Goal: Complete application form

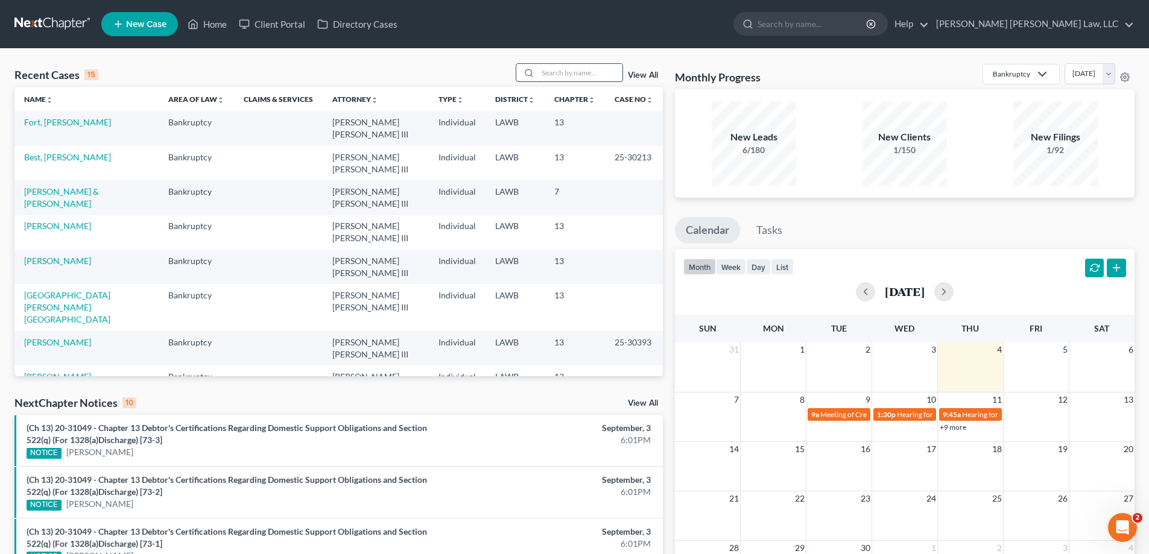
click at [563, 80] on input "search" at bounding box center [580, 72] width 84 height 17
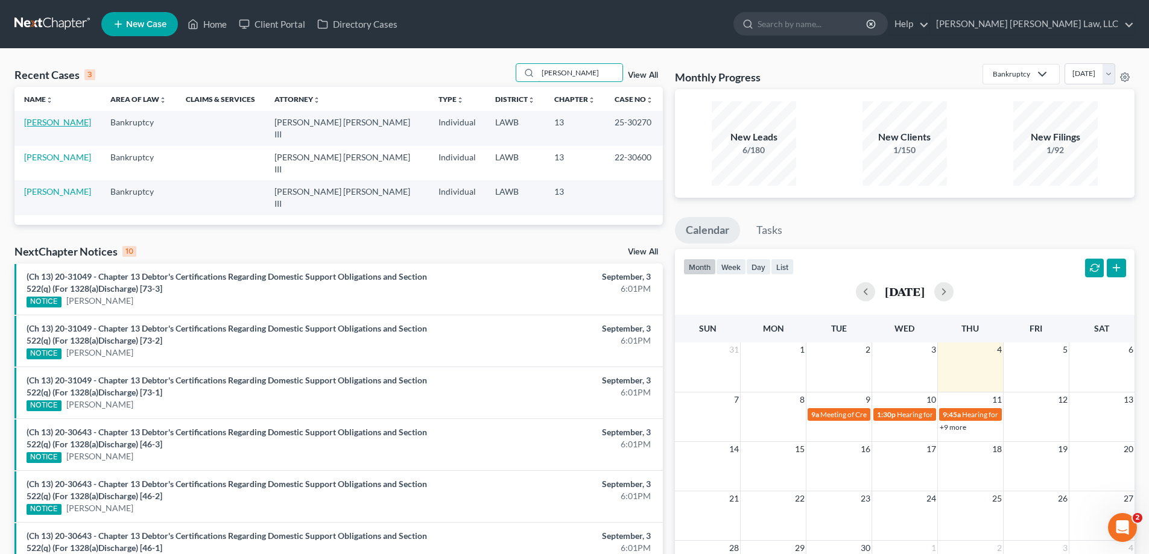
type input "[PERSON_NAME]"
click at [67, 122] on link "[PERSON_NAME]" at bounding box center [57, 122] width 67 height 10
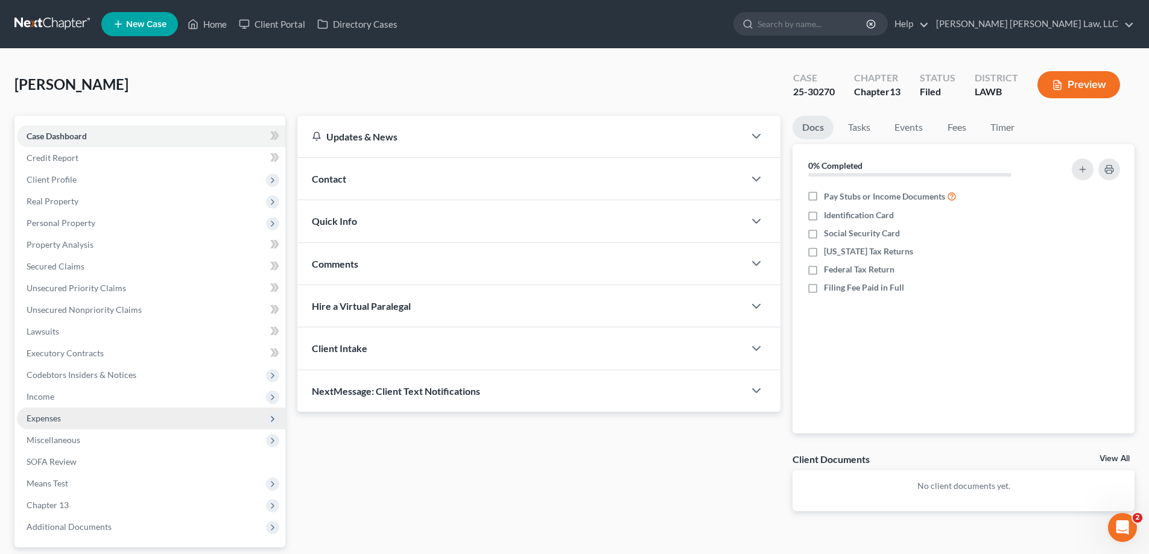
click at [62, 420] on span "Expenses" at bounding box center [151, 419] width 268 height 22
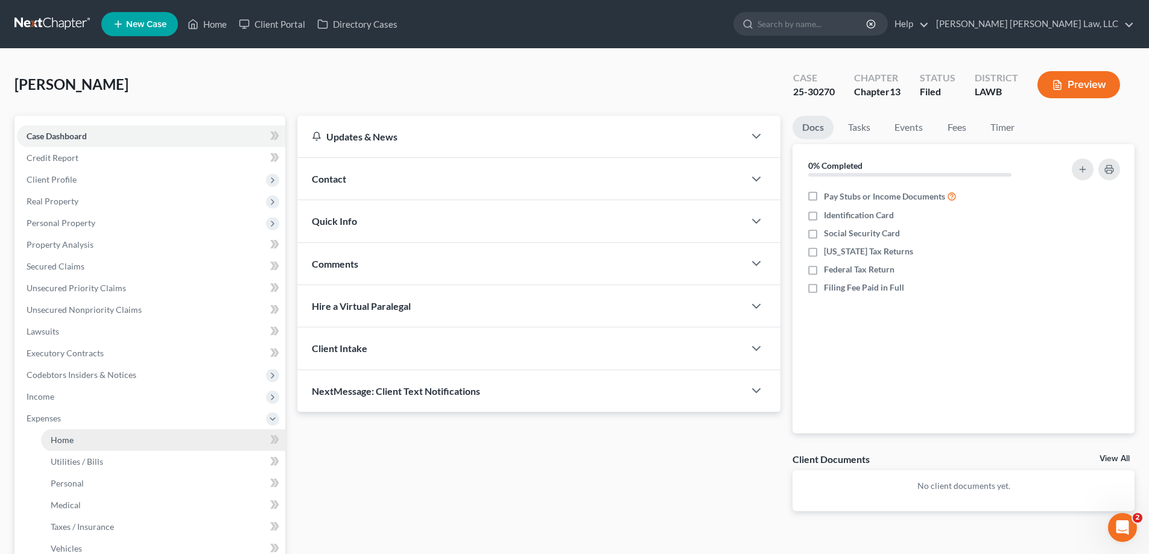
click at [79, 432] on link "Home" at bounding box center [163, 440] width 244 height 22
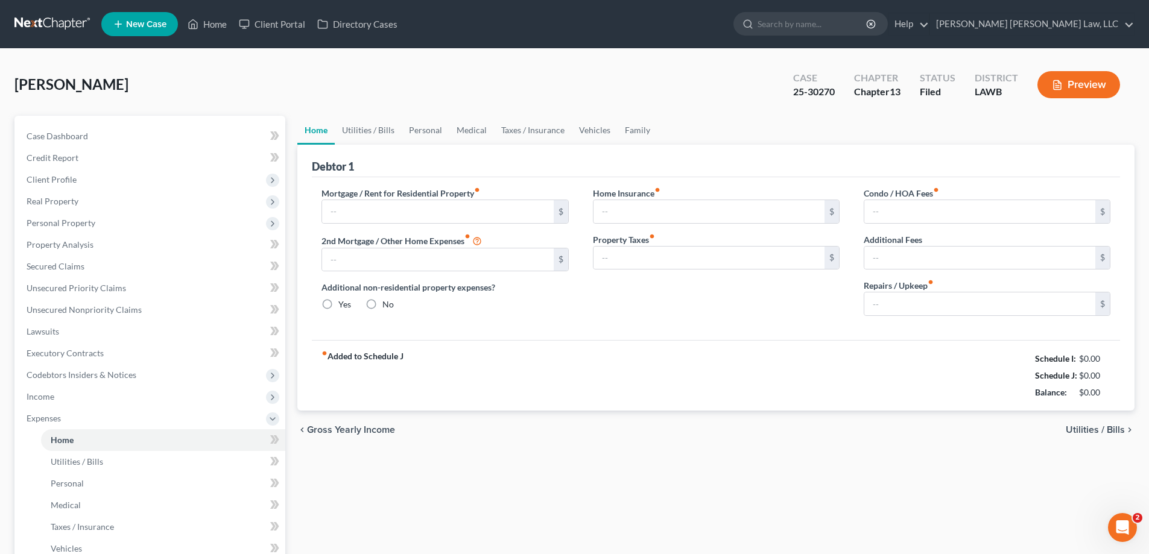
type input "0.00"
radio input "true"
type input "189.00"
type input "9.00"
type input "0.00"
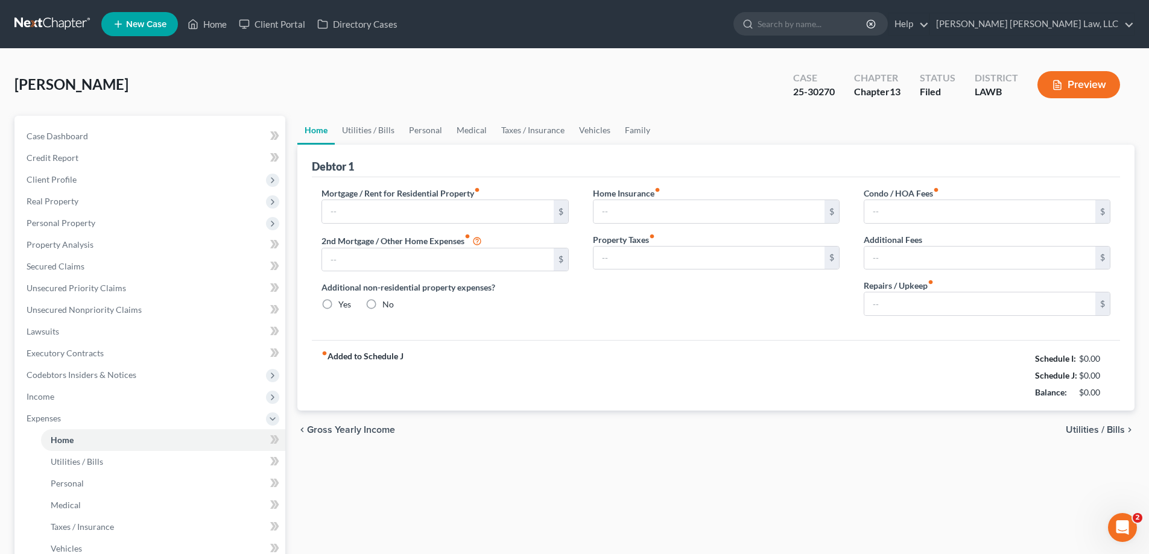
type input "0.00"
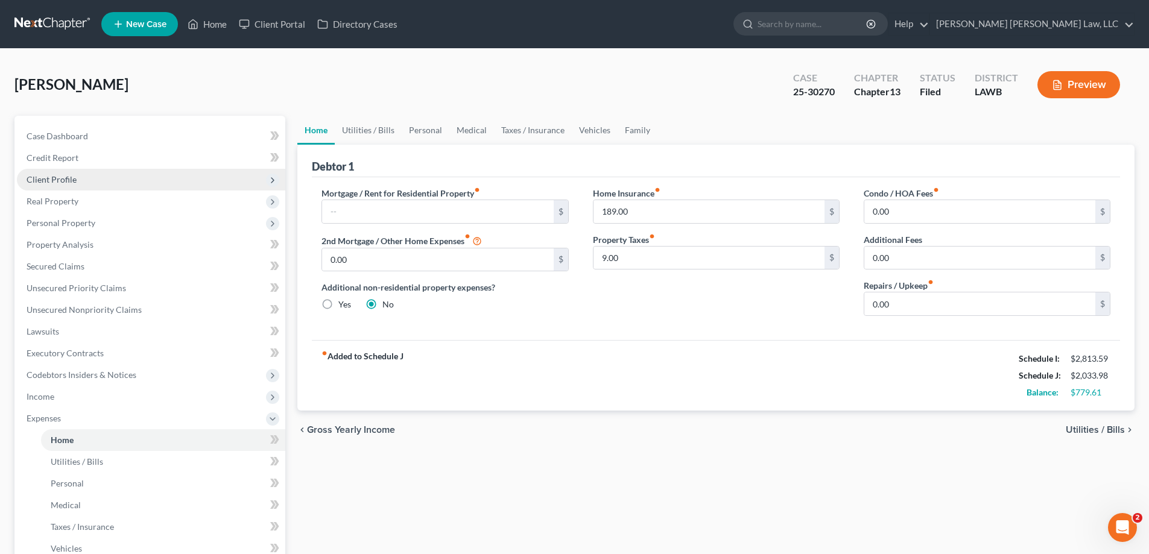
click at [71, 173] on span "Client Profile" at bounding box center [151, 180] width 268 height 22
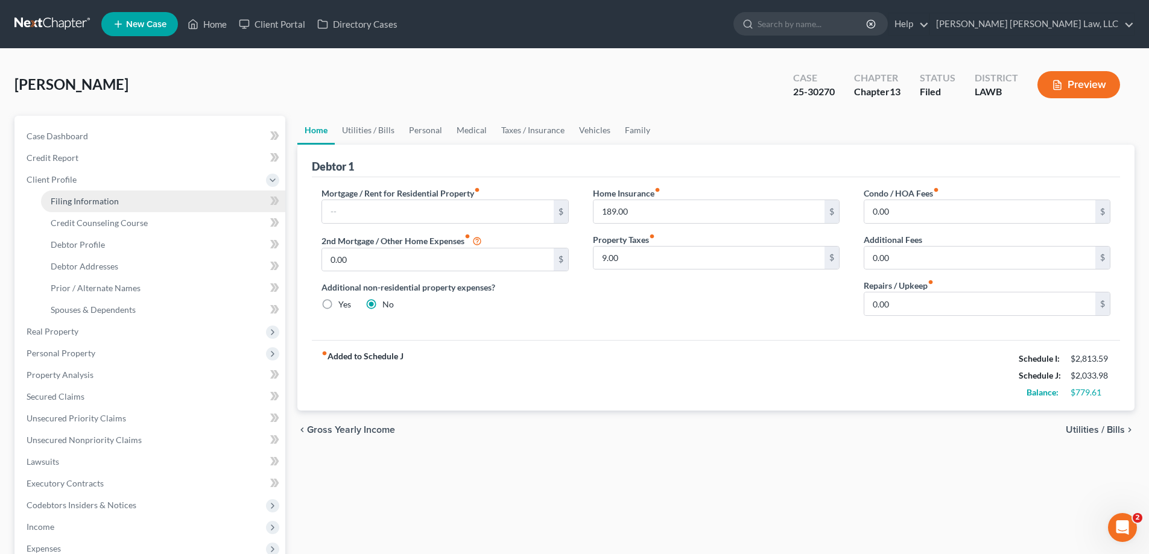
click at [133, 199] on link "Filing Information" at bounding box center [163, 202] width 244 height 22
select select "1"
select select "0"
select select "3"
select select "19"
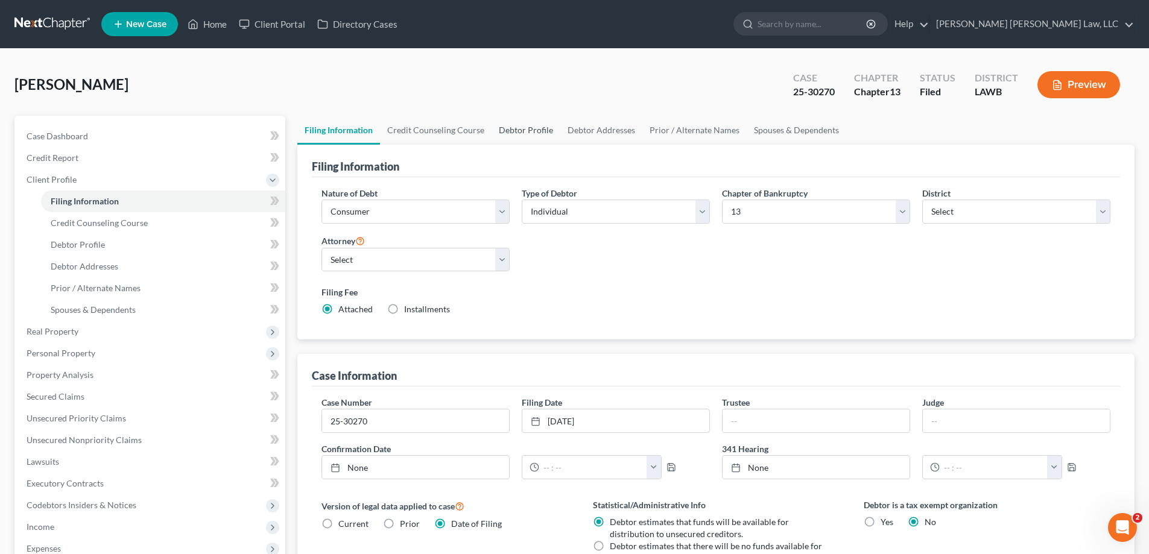
click at [528, 133] on link "Debtor Profile" at bounding box center [526, 130] width 69 height 29
select select "2"
select select "0"
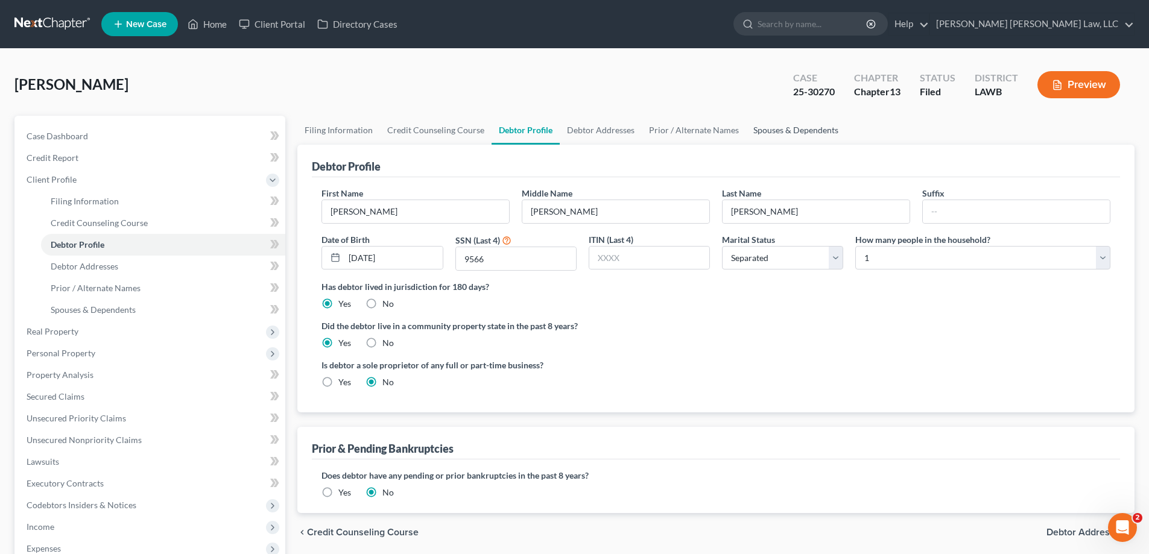
click at [762, 127] on link "Spouses & Dependents" at bounding box center [796, 130] width 100 height 29
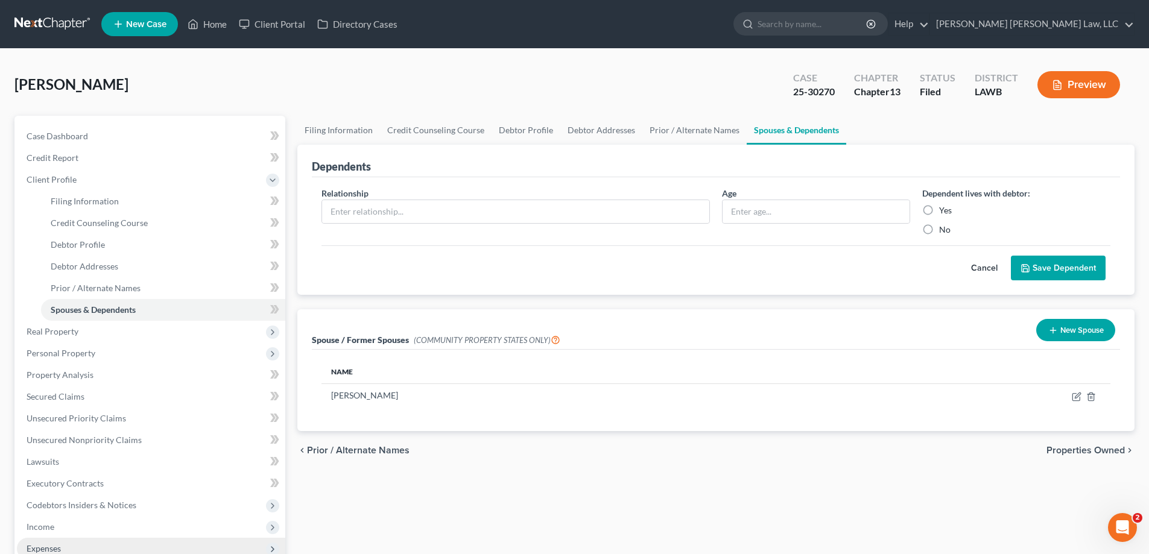
scroll to position [181, 0]
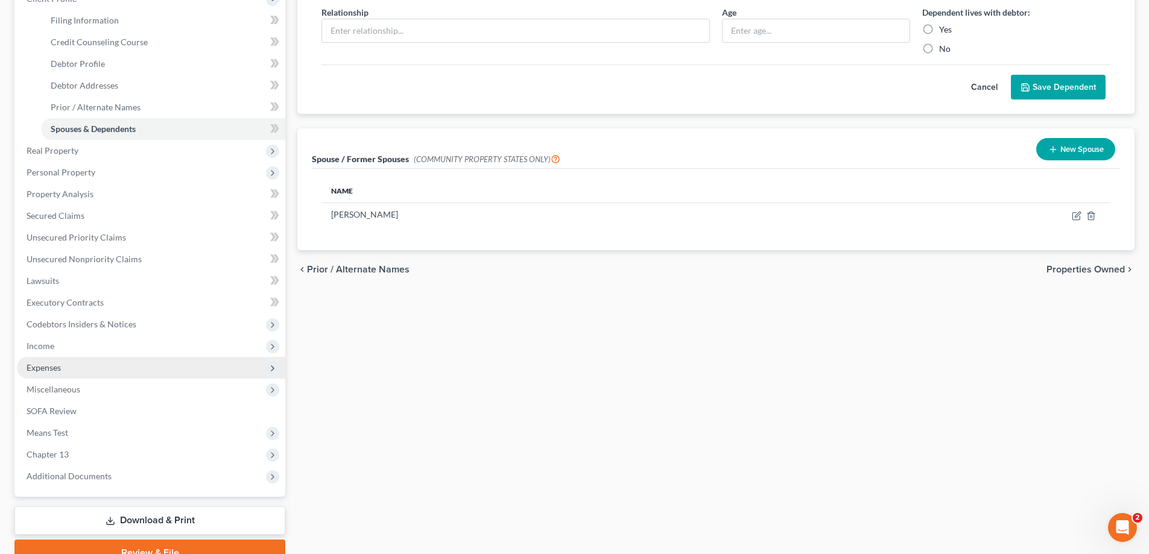
click at [57, 364] on span "Expenses" at bounding box center [44, 368] width 34 height 10
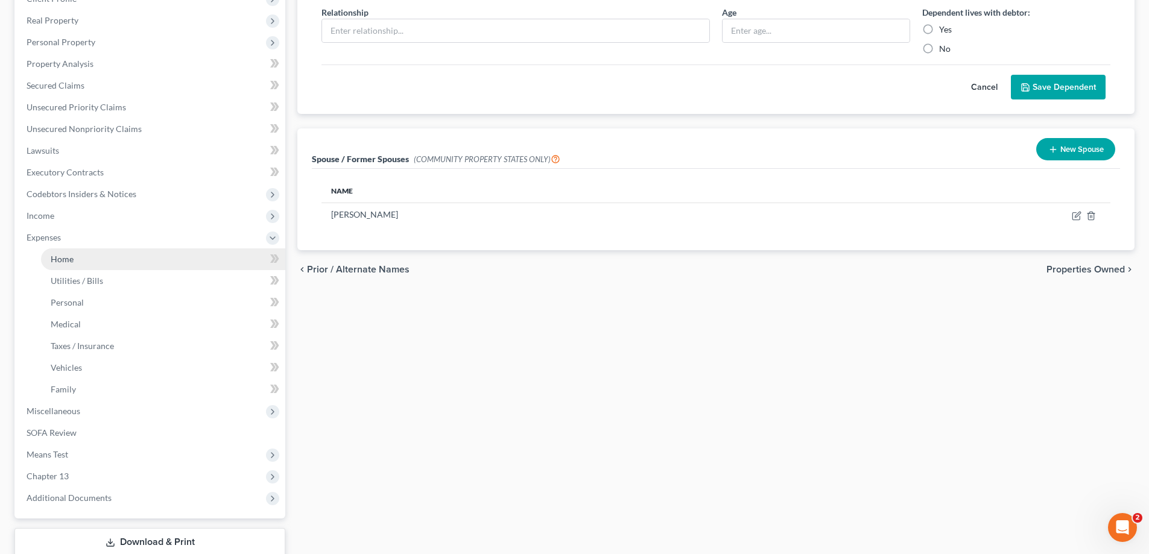
click at [63, 267] on link "Home" at bounding box center [163, 260] width 244 height 22
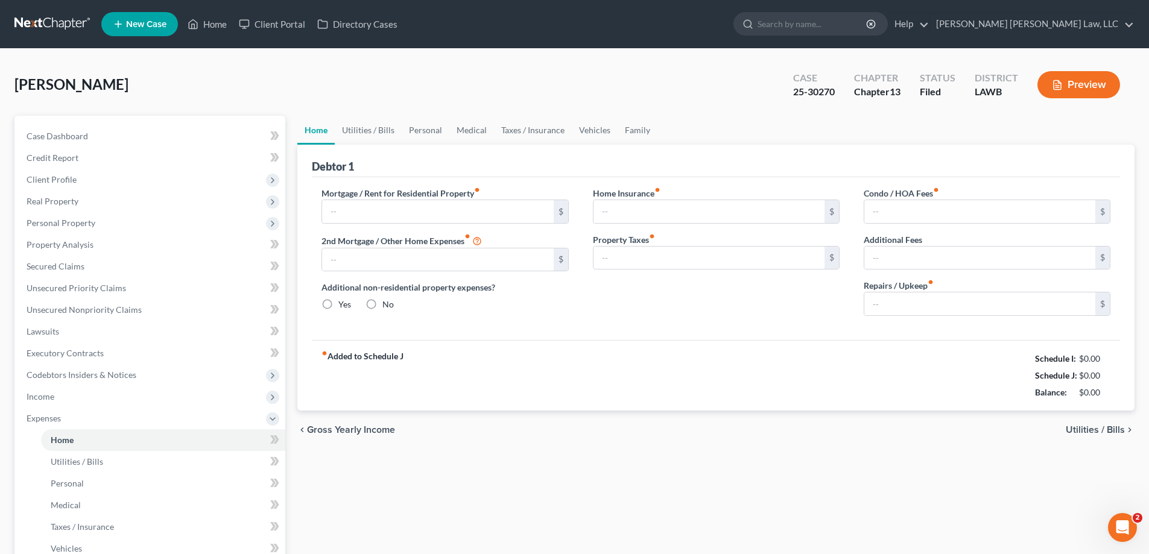
type input "0.00"
radio input "true"
type input "189.00"
type input "9.00"
type input "0.00"
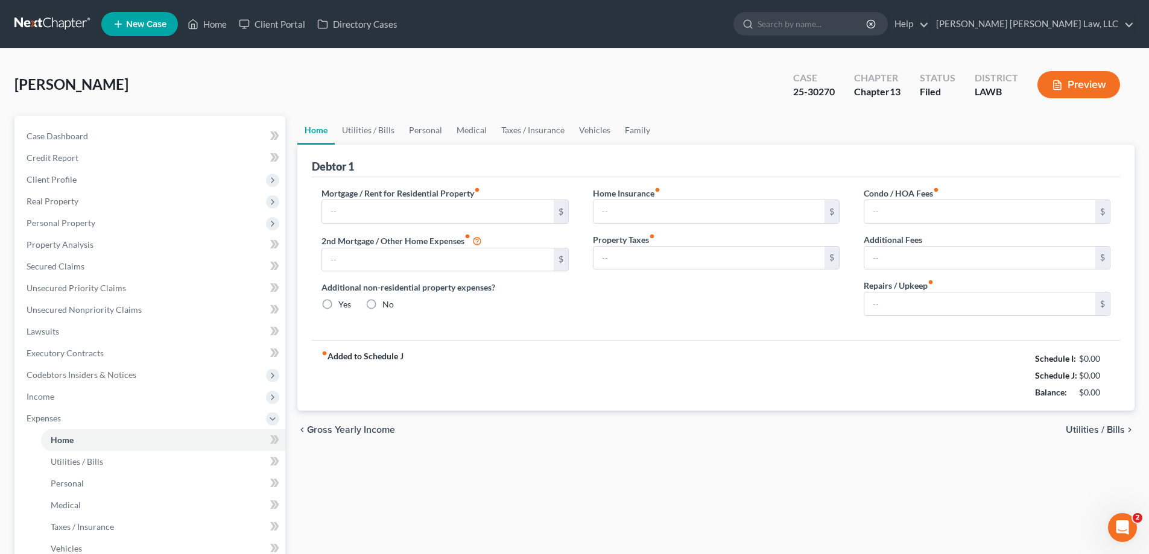
type input "0.00"
click at [390, 131] on link "Utilities / Bills" at bounding box center [368, 130] width 67 height 29
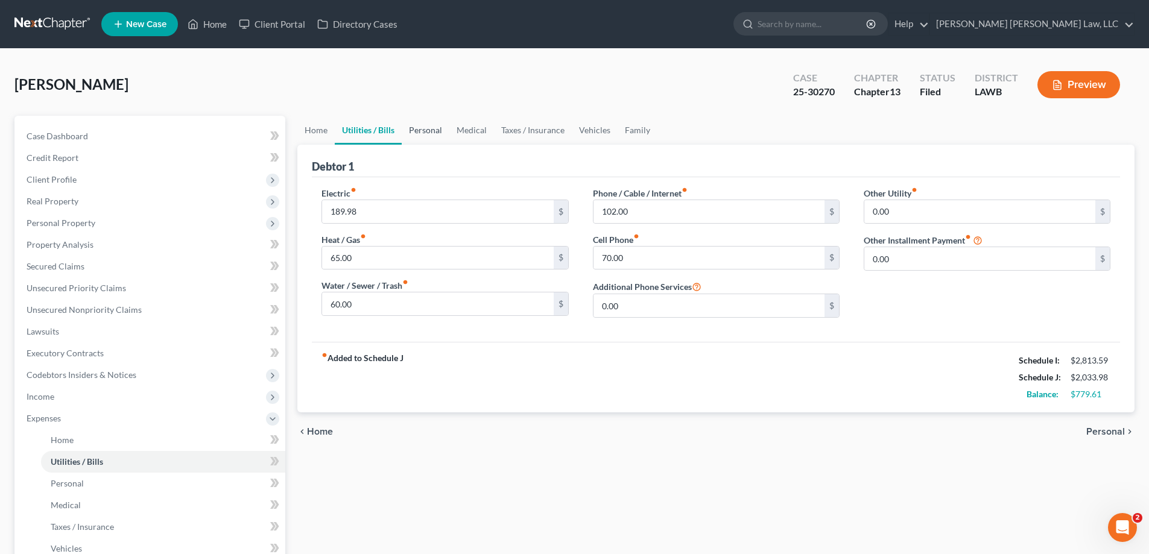
click at [433, 133] on link "Personal" at bounding box center [426, 130] width 48 height 29
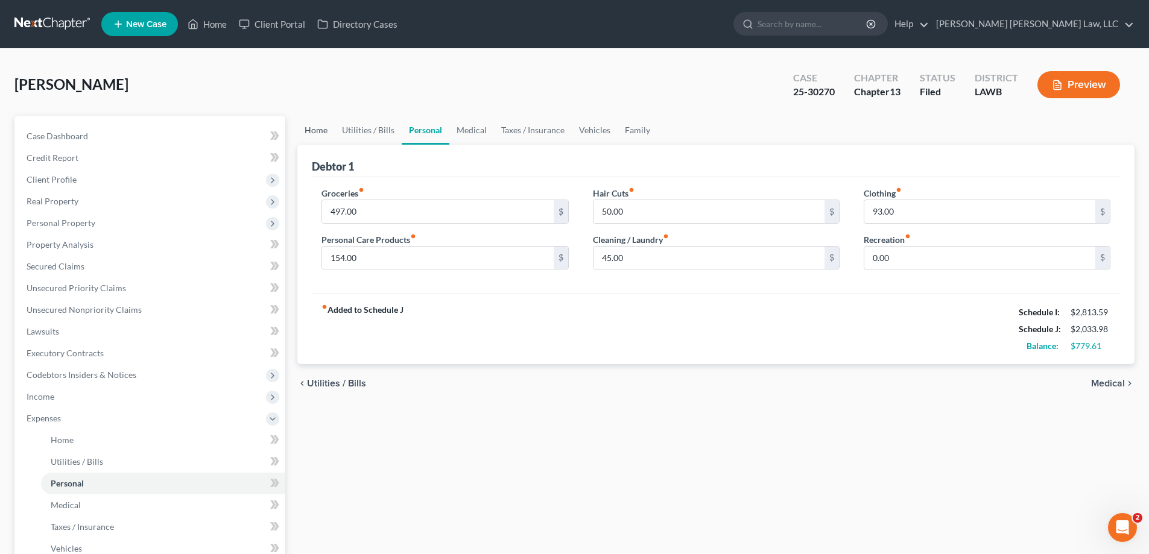
click at [325, 131] on link "Home" at bounding box center [315, 130] width 37 height 29
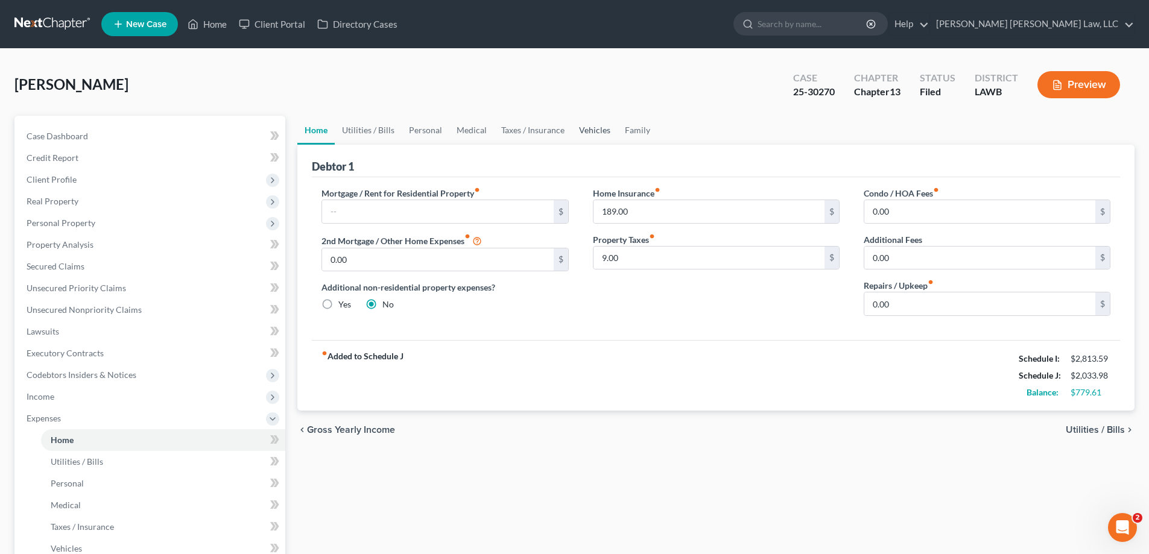
click at [603, 138] on link "Vehicles" at bounding box center [595, 130] width 46 height 29
